Goal: Find specific page/section: Find specific page/section

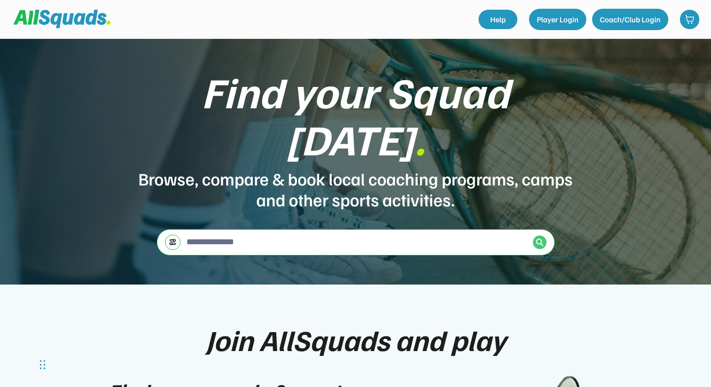
click at [539, 238] on img at bounding box center [540, 242] width 8 height 8
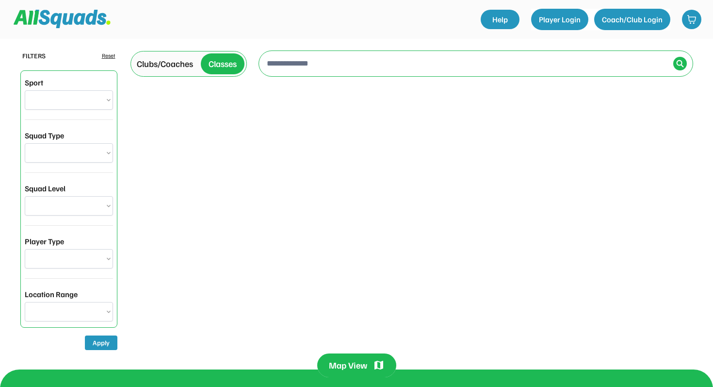
select select "**********"
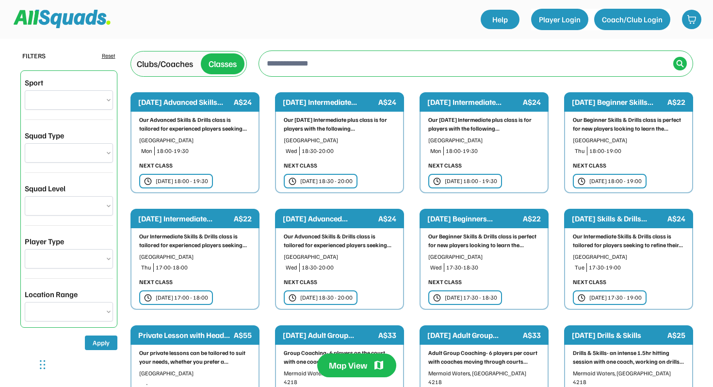
click at [184, 66] on div "Clubs/Coaches" at bounding box center [165, 63] width 56 height 13
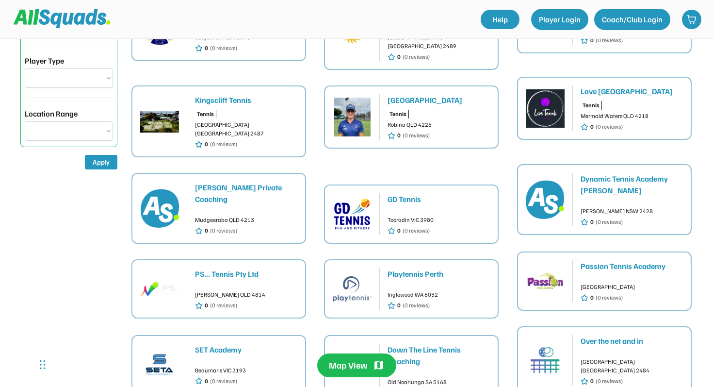
scroll to position [180, 0]
click at [595, 276] on div "[GEOGRAPHIC_DATA] 3149 0 (0 reviews)" at bounding box center [632, 289] width 102 height 26
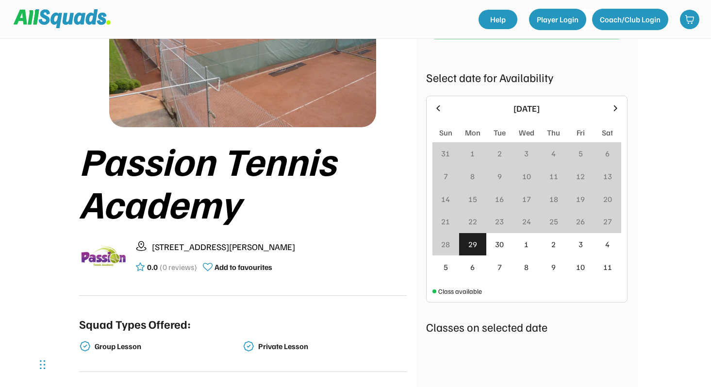
scroll to position [100, 0]
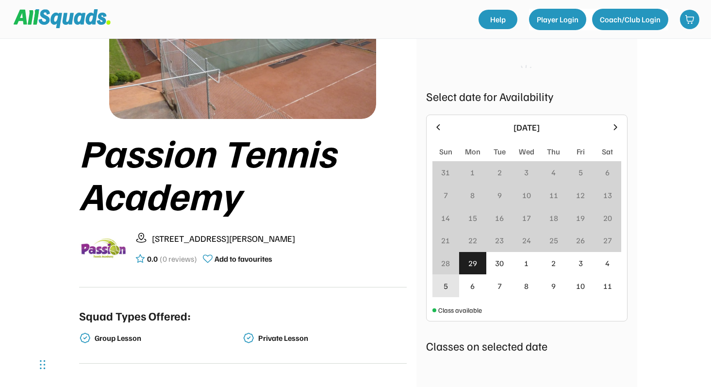
click at [446, 283] on div "5" at bounding box center [445, 286] width 4 height 12
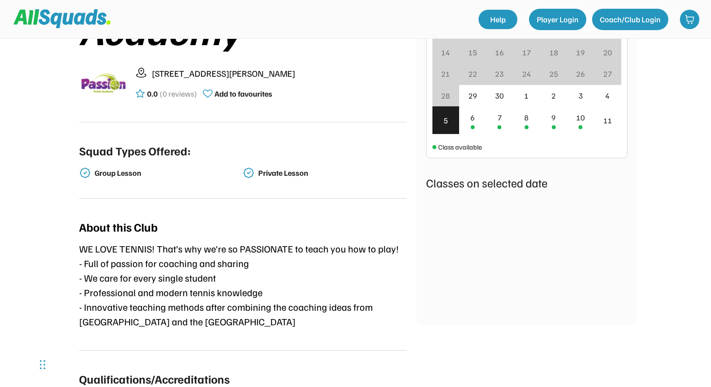
scroll to position [181, 0]
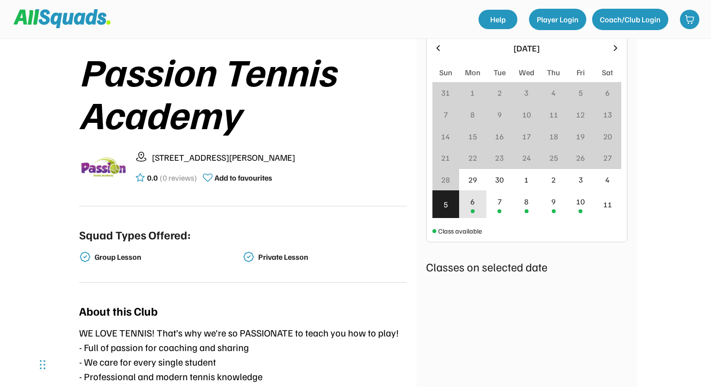
click at [473, 198] on div "6" at bounding box center [472, 202] width 4 height 12
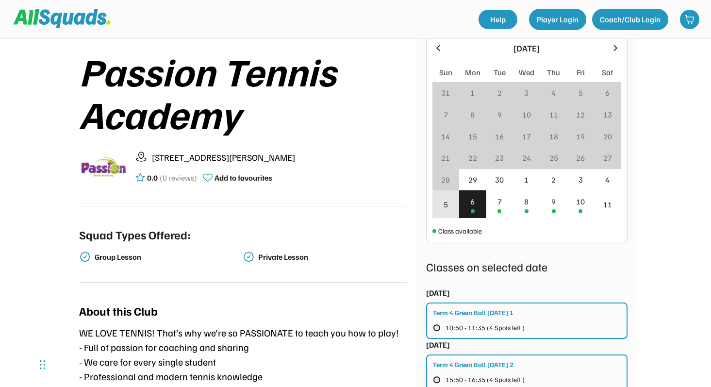
click at [445, 203] on div "5" at bounding box center [445, 204] width 4 height 12
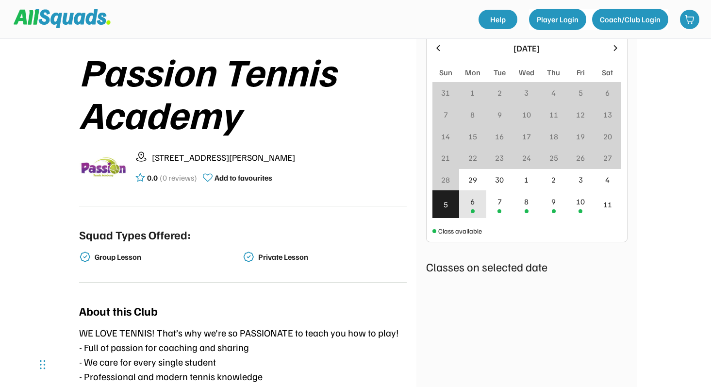
click at [471, 203] on div "Upcoming Classes School Term Private Term Private Lesson Select date for Availa…" at bounding box center [526, 150] width 201 height 497
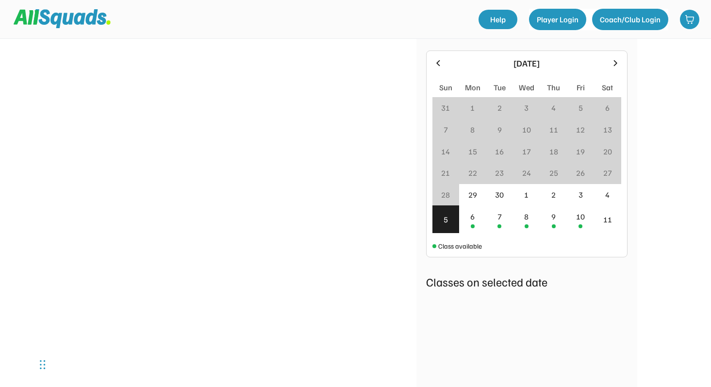
scroll to position [1388, 0]
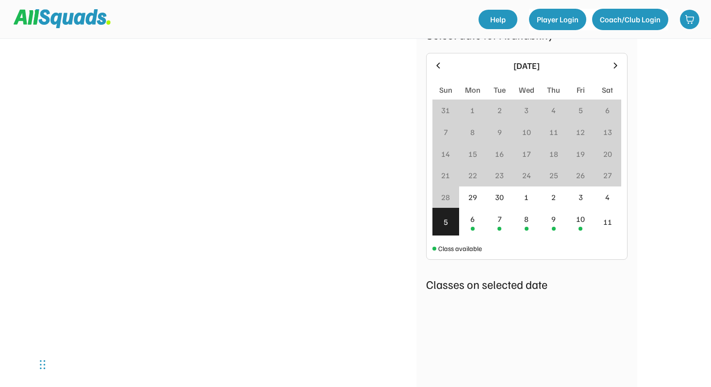
click at [616, 67] on icon at bounding box center [615, 65] width 11 height 11
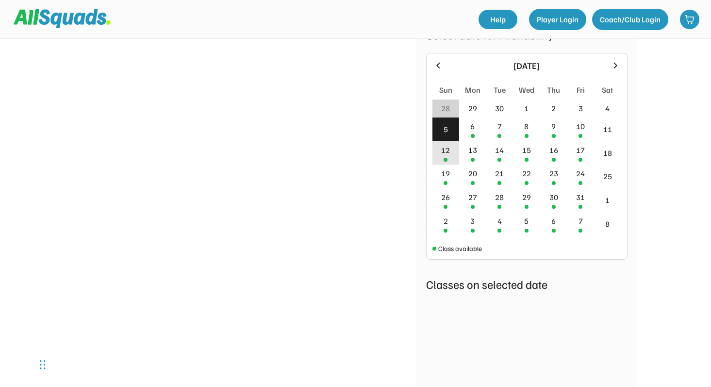
click at [448, 150] on div "12" at bounding box center [445, 150] width 9 height 12
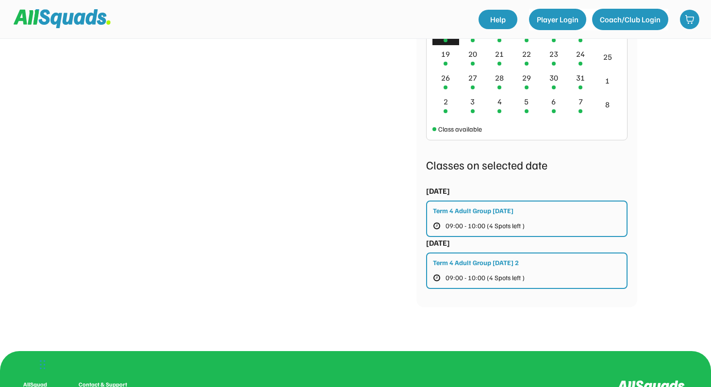
scroll to position [1511, 0]
